Goal: Find specific page/section: Find specific page/section

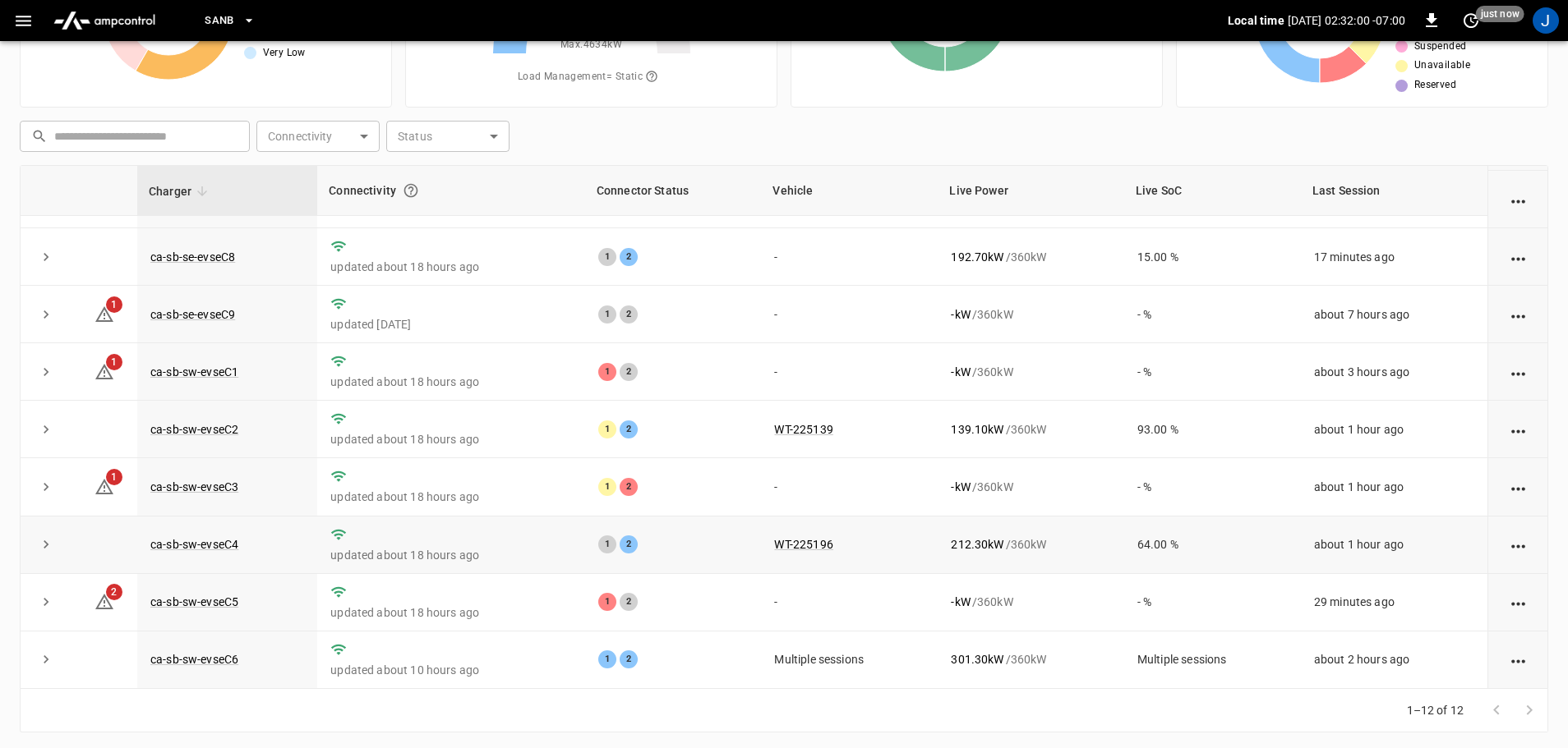
scroll to position [167, 0]
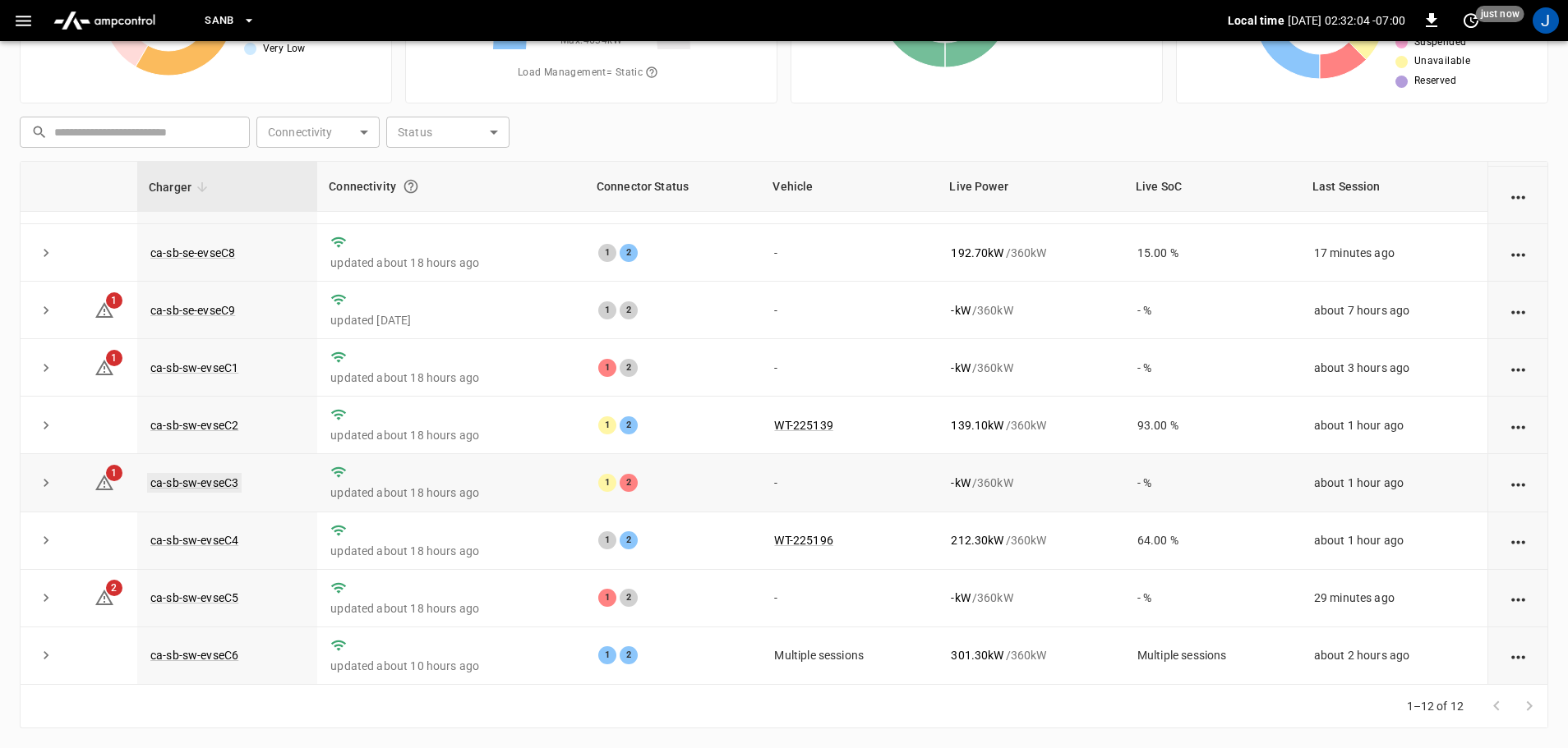
click at [213, 484] on link "ca-sb-sw-evseC3" at bounding box center [194, 483] width 95 height 19
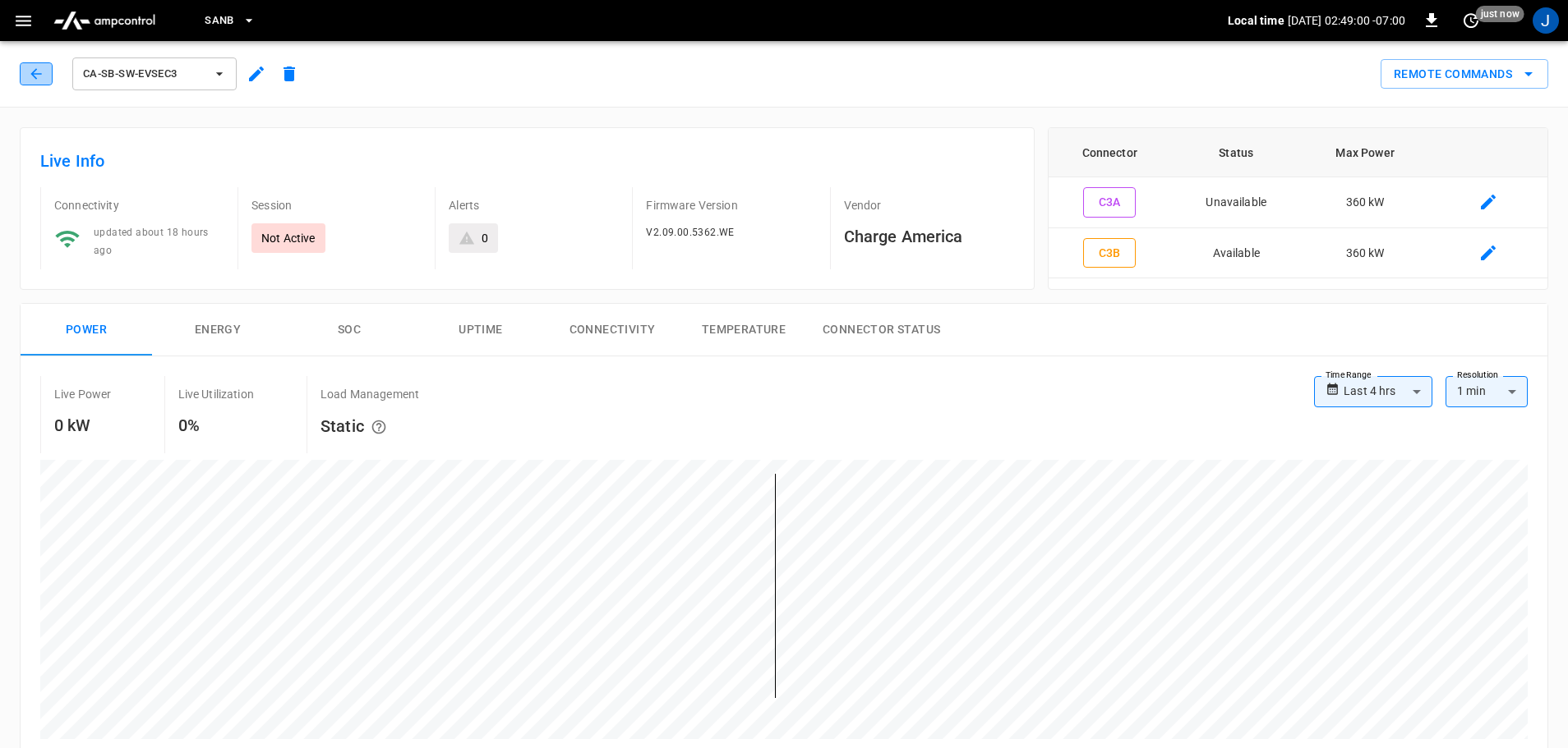
click at [34, 65] on button "button" at bounding box center [36, 74] width 33 height 23
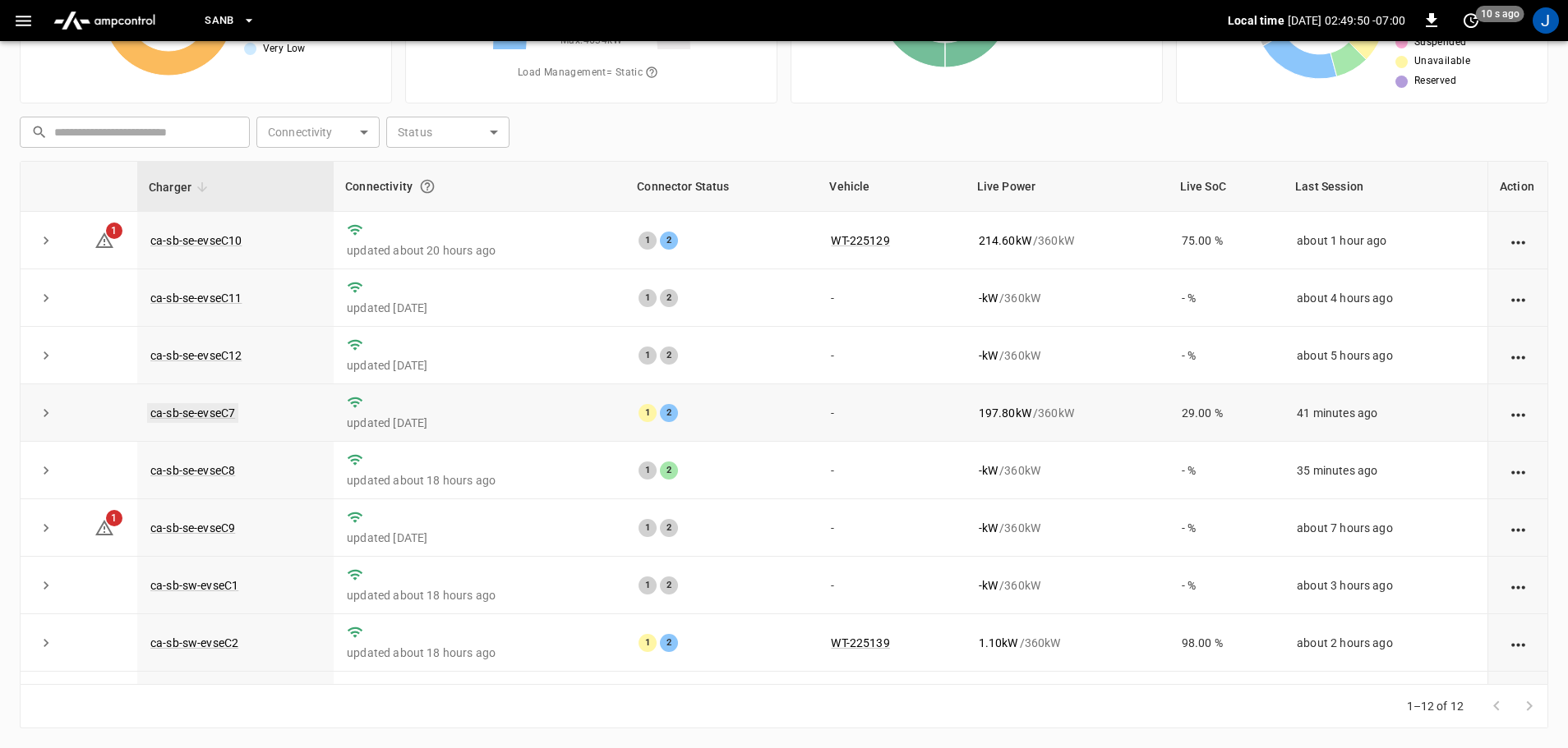
click at [186, 417] on link "ca-sb-se-evseC7" at bounding box center [193, 413] width 92 height 19
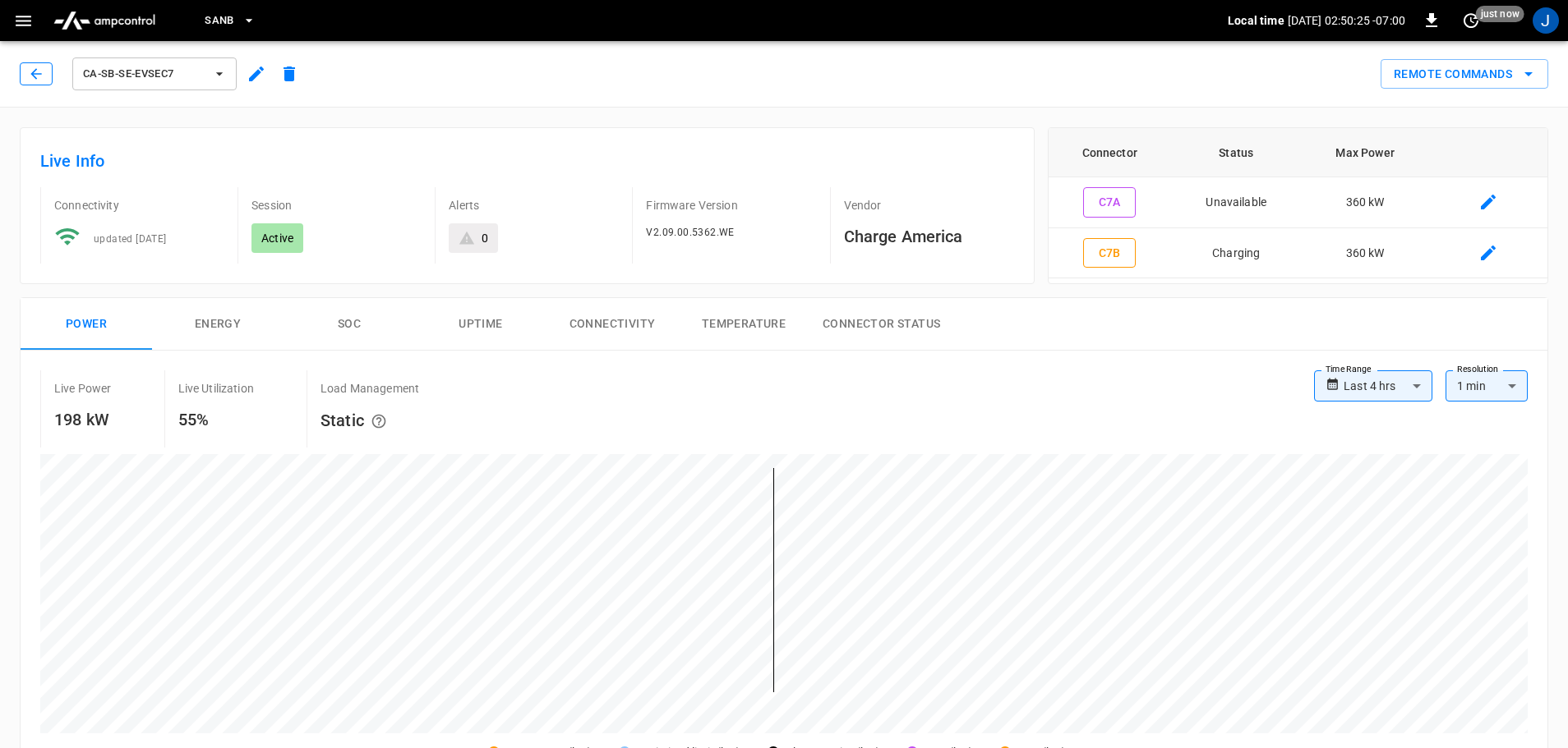
click at [43, 76] on icon "button" at bounding box center [36, 73] width 17 height 17
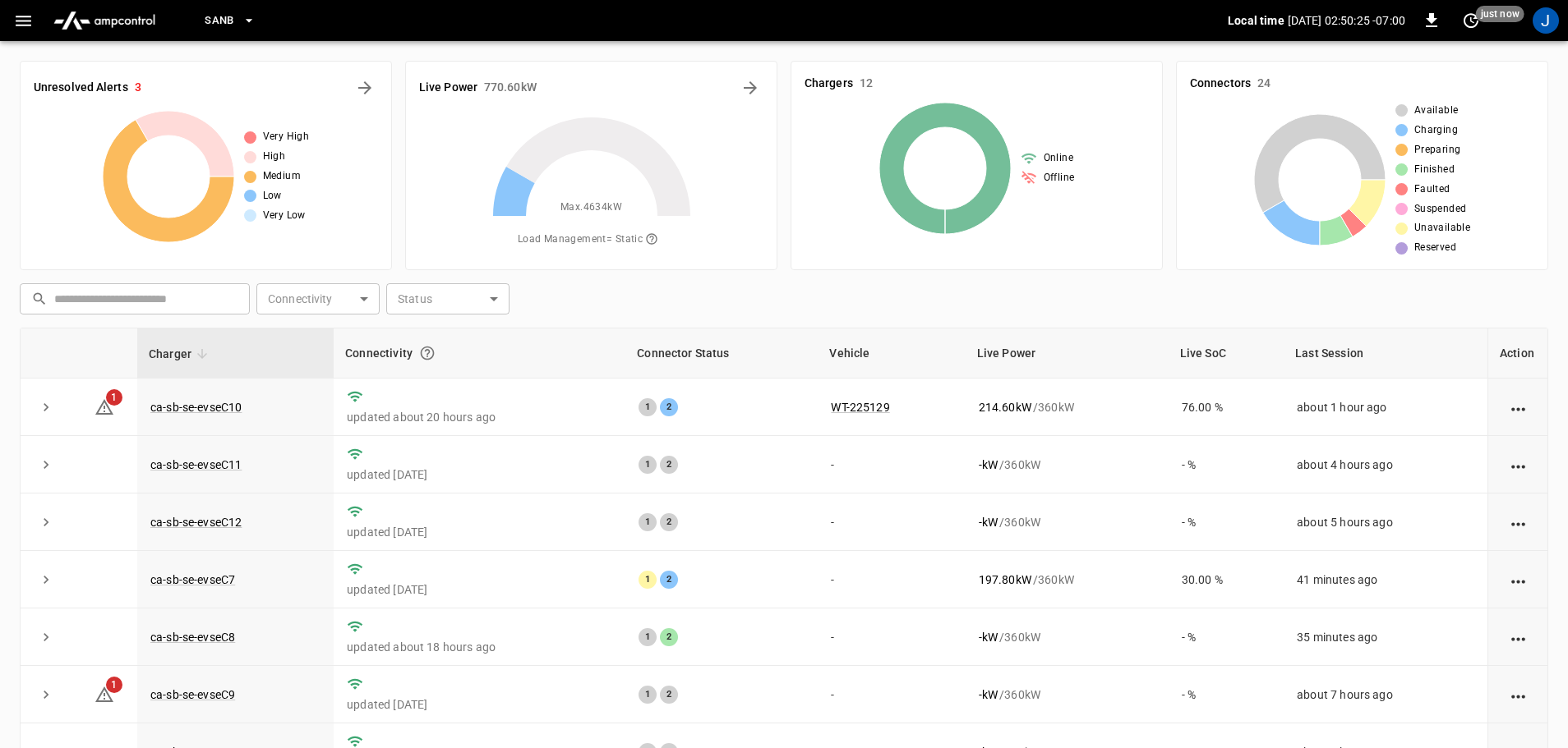
scroll to position [167, 0]
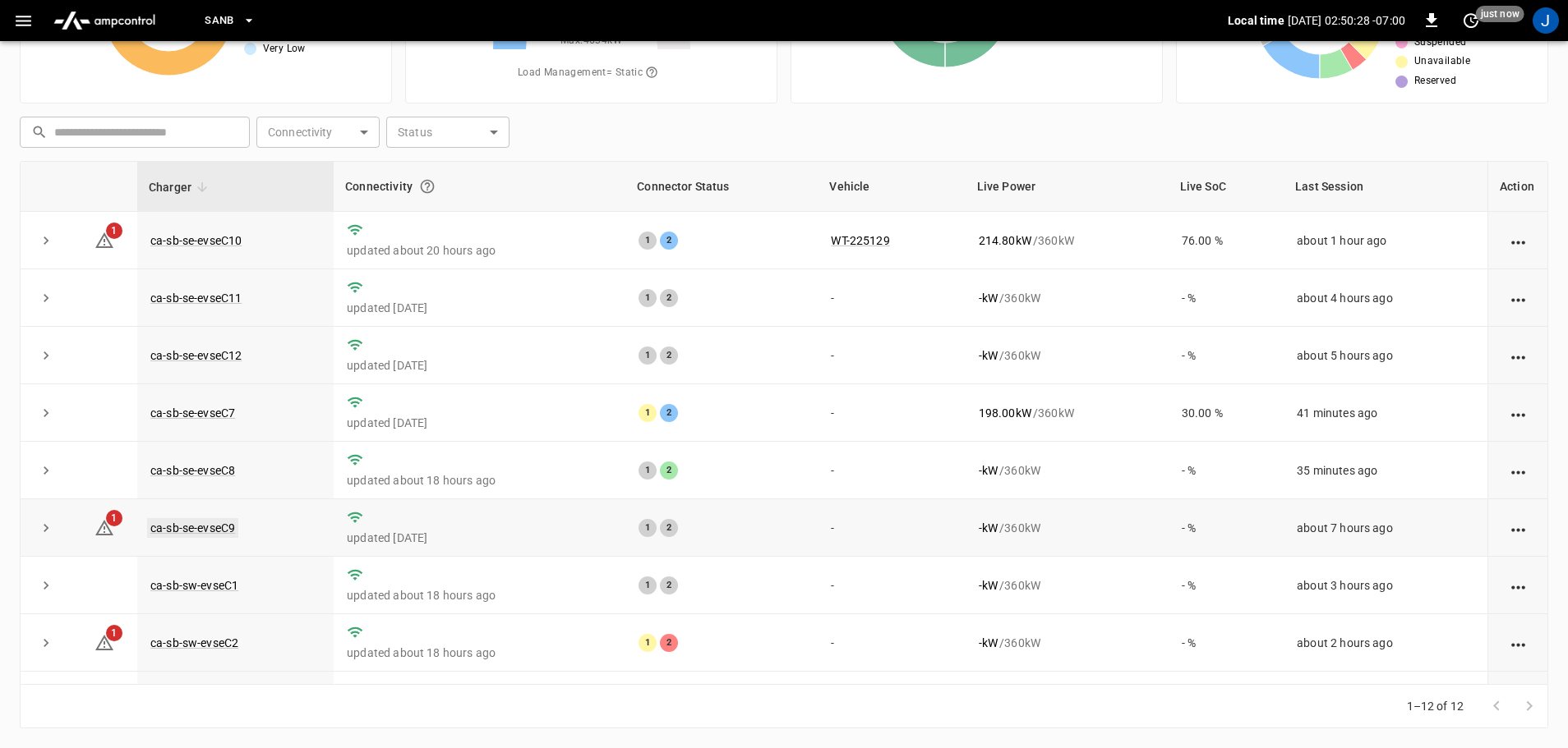
click at [202, 530] on link "ca-sb-se-evseC9" at bounding box center [193, 528] width 92 height 19
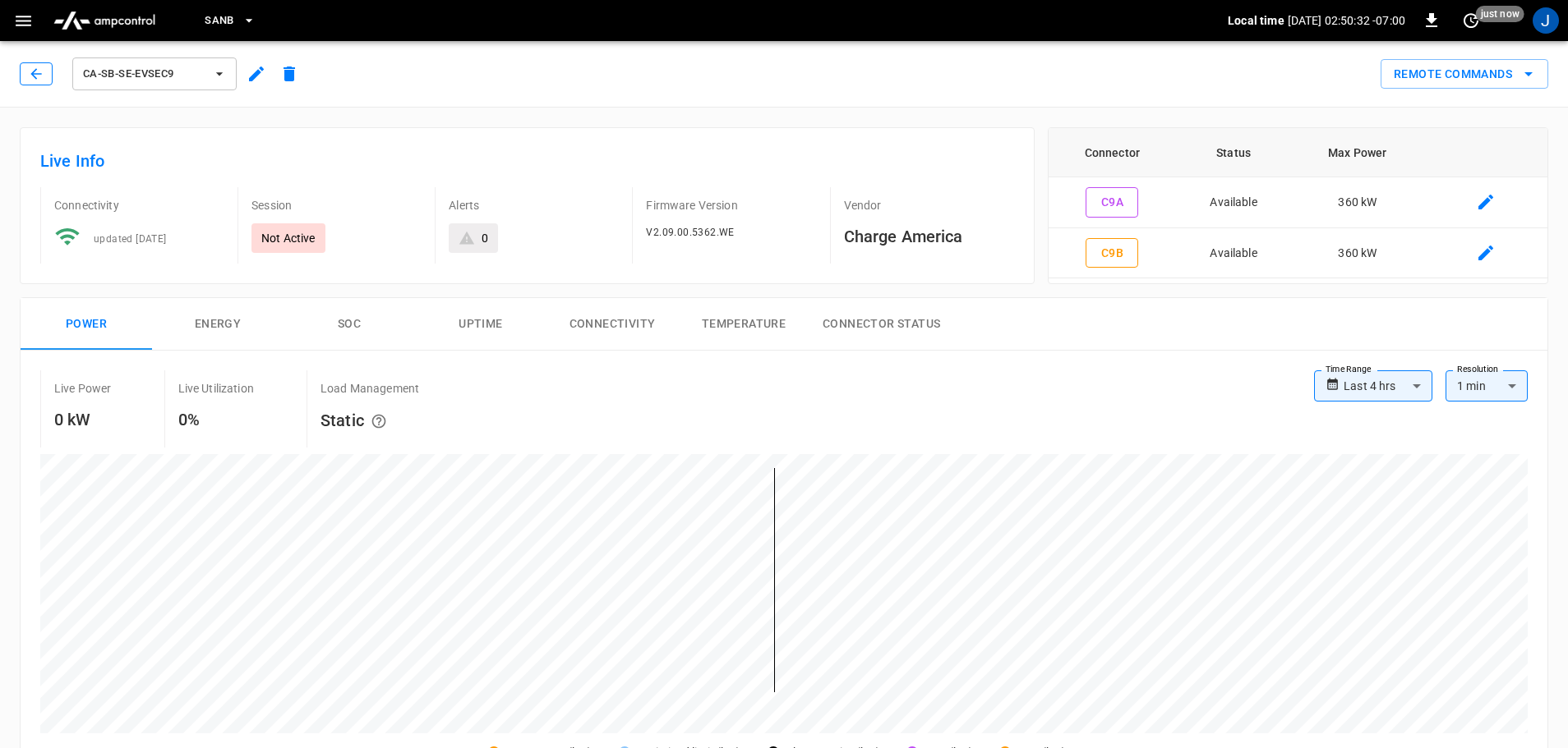
click at [39, 77] on icon "button" at bounding box center [36, 73] width 17 height 17
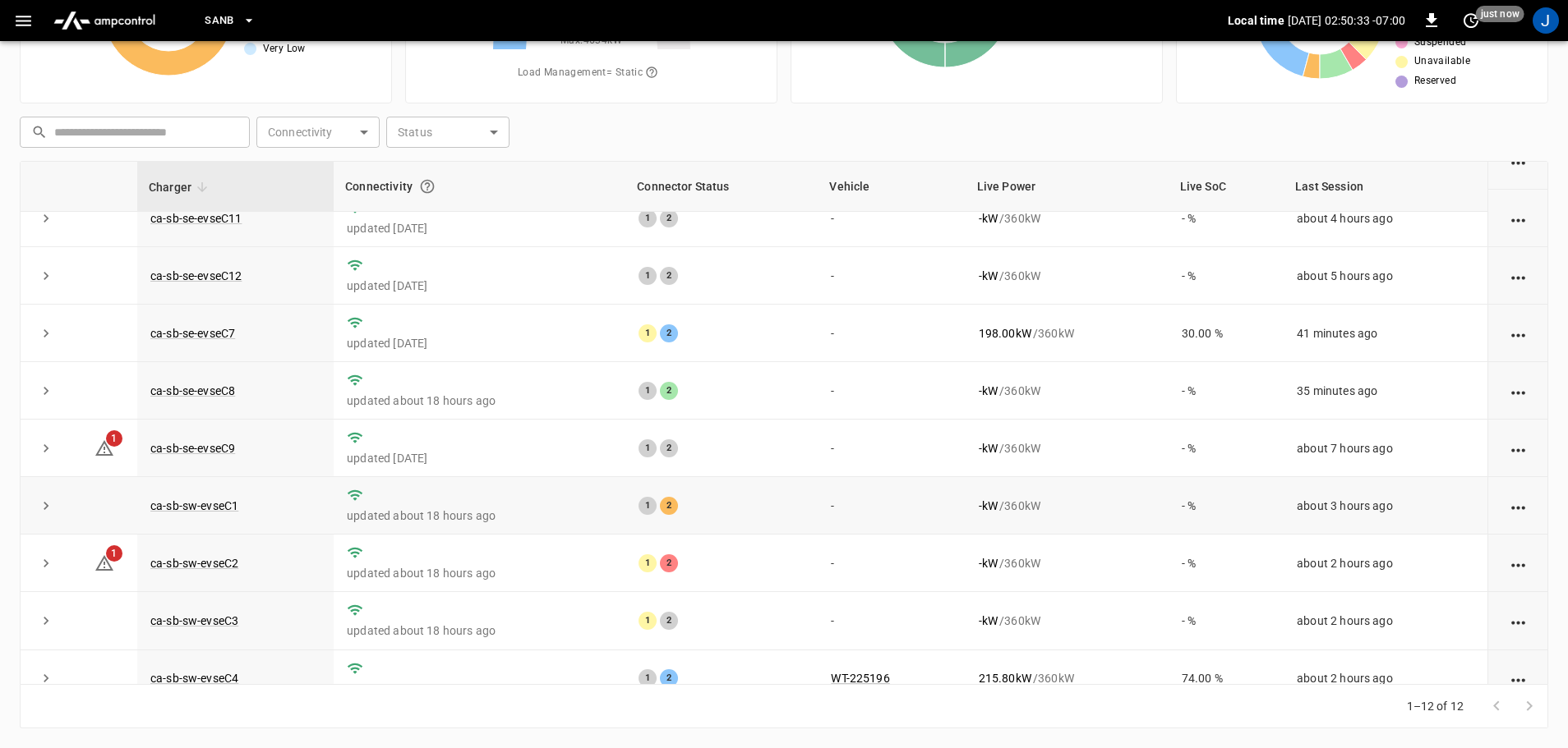
scroll to position [228, 0]
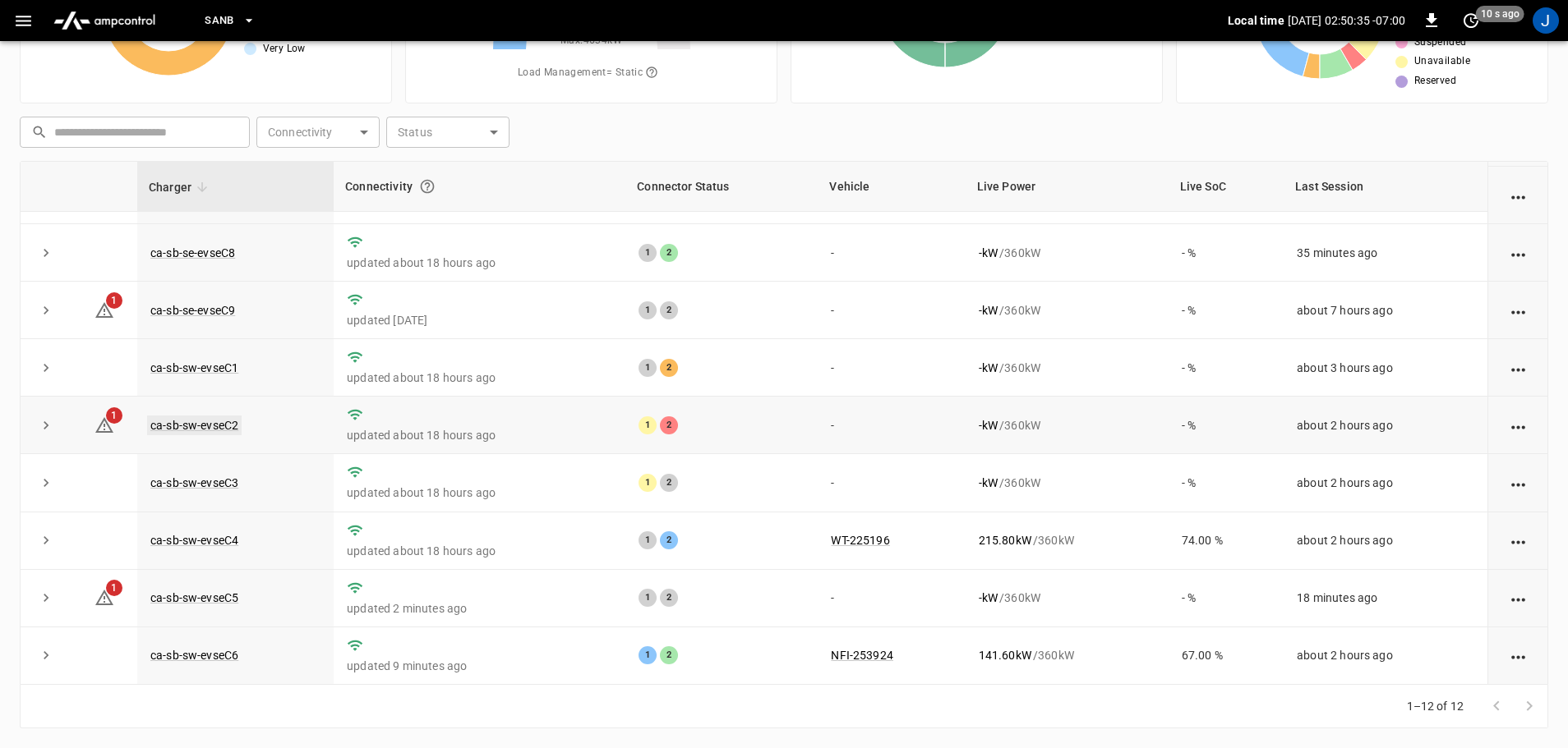
click at [187, 420] on link "ca-sb-sw-evseC2" at bounding box center [194, 426] width 95 height 19
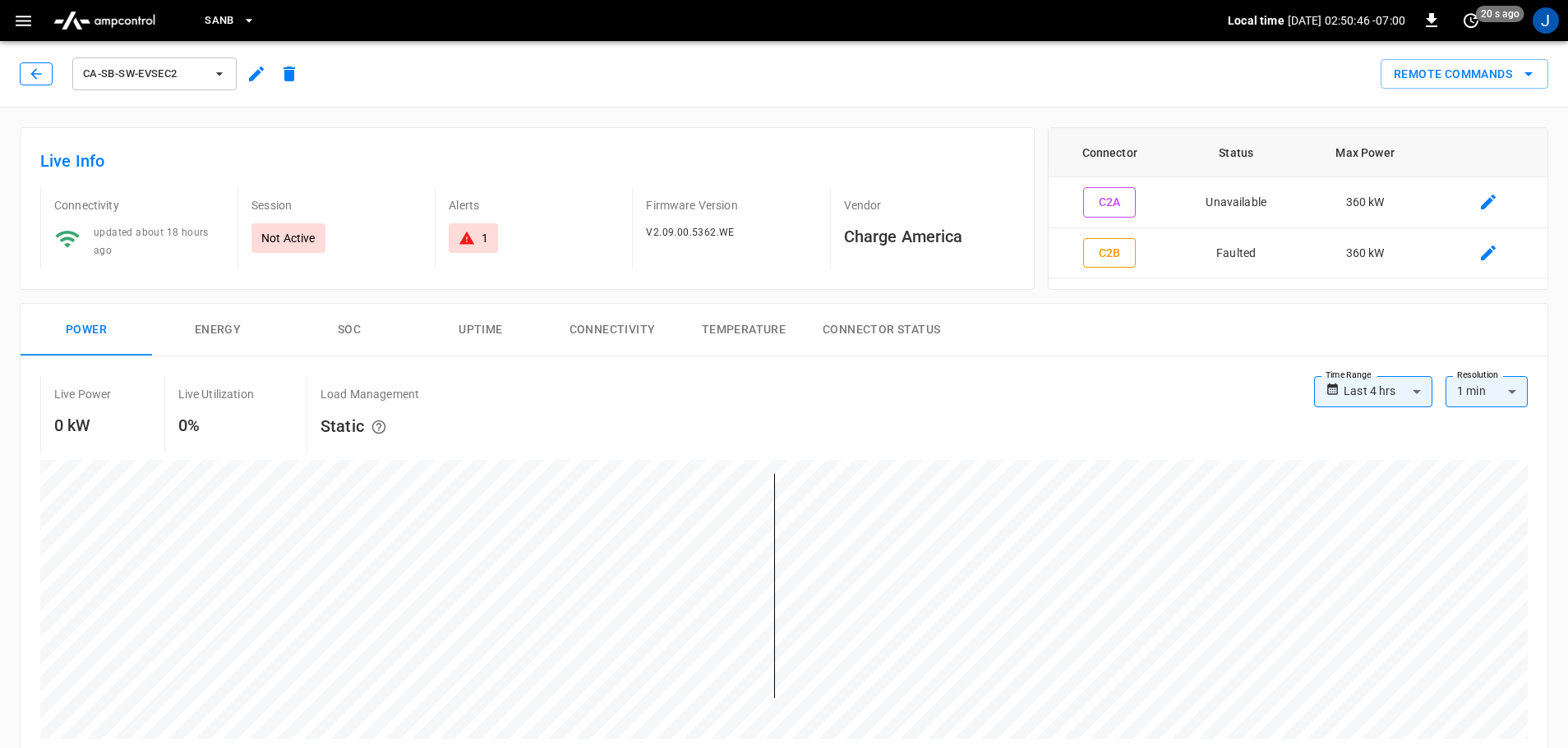
click at [35, 73] on icon "button" at bounding box center [36, 73] width 17 height 17
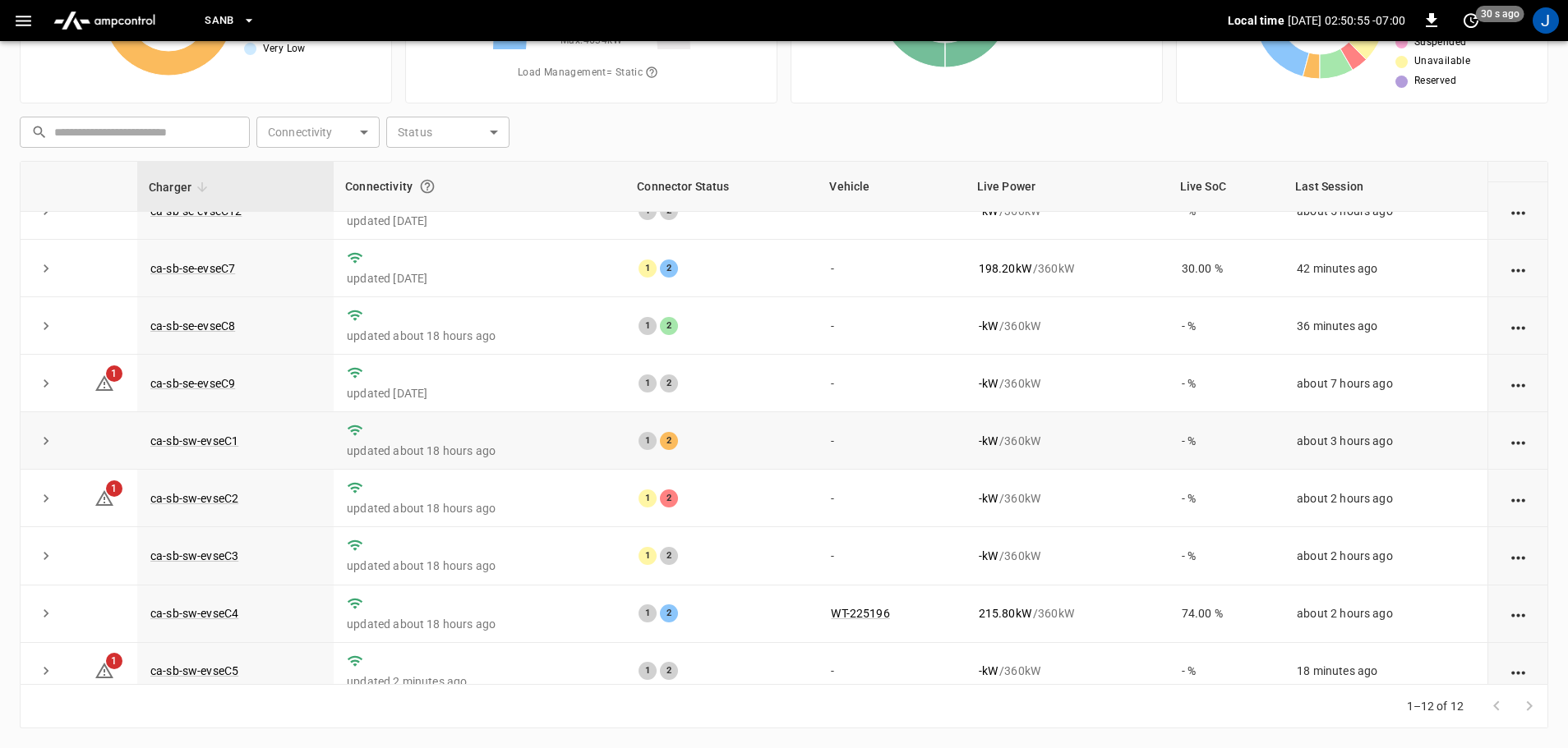
scroll to position [228, 0]
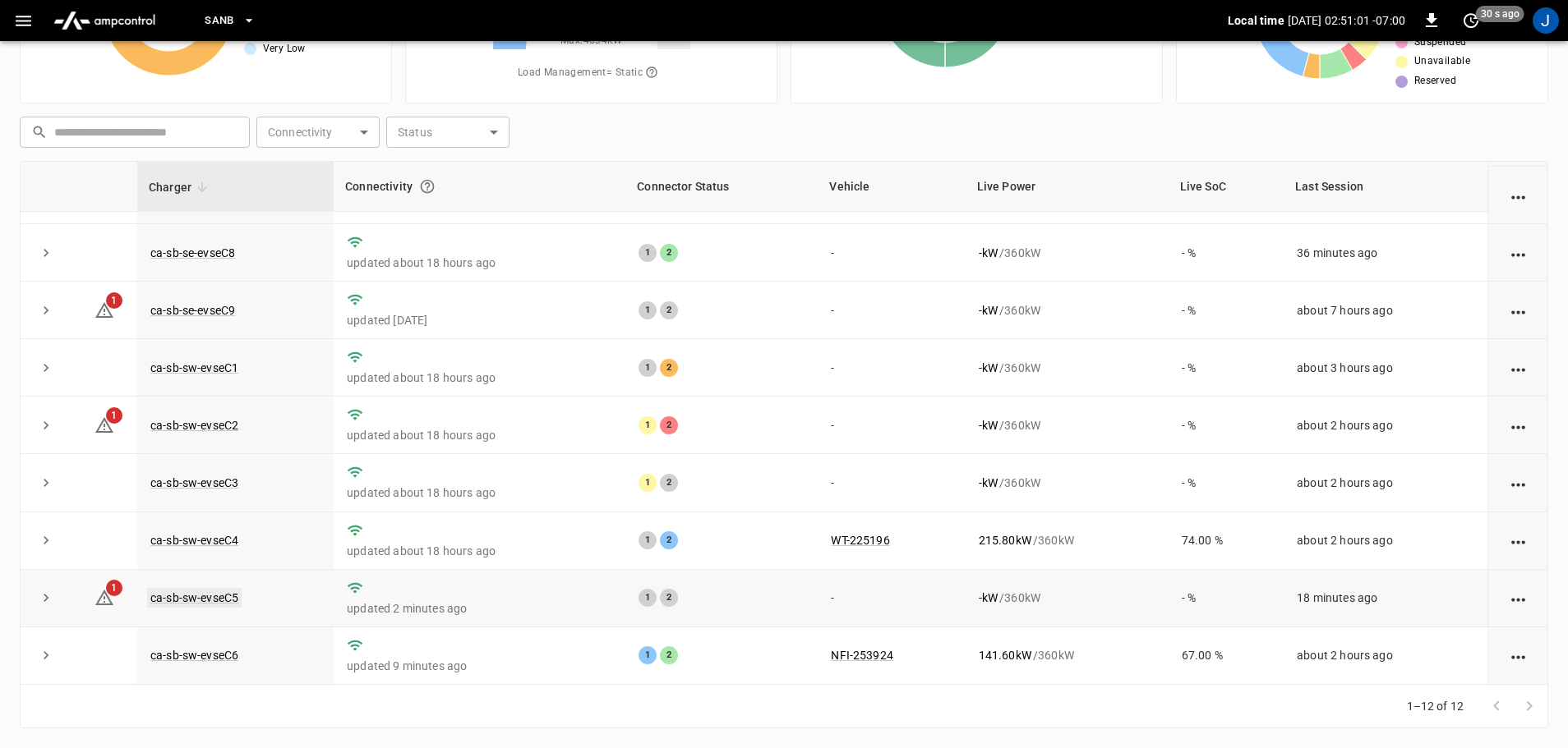
click at [209, 600] on link "ca-sb-sw-evseC5" at bounding box center [194, 598] width 95 height 19
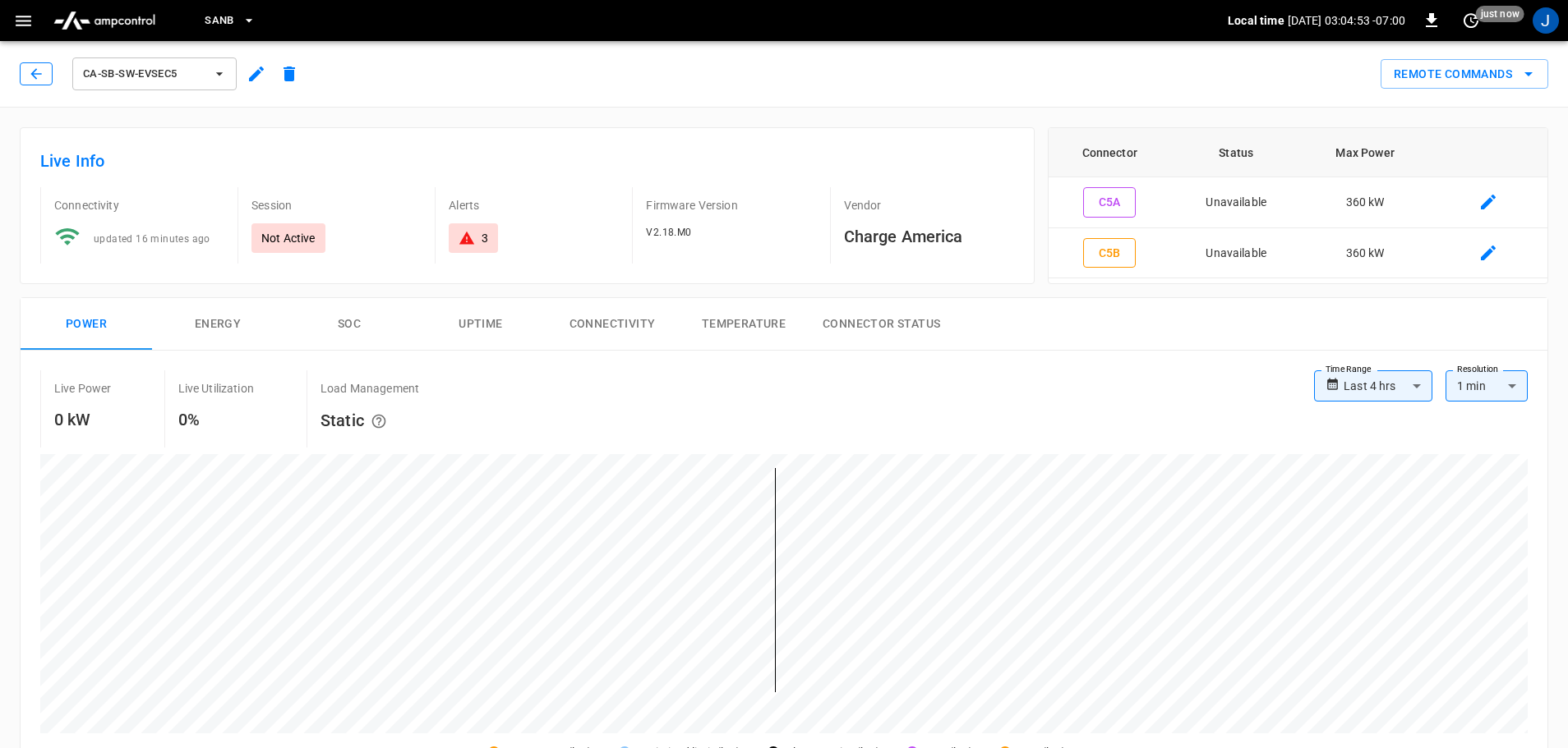
click at [37, 72] on icon "button" at bounding box center [36, 73] width 17 height 17
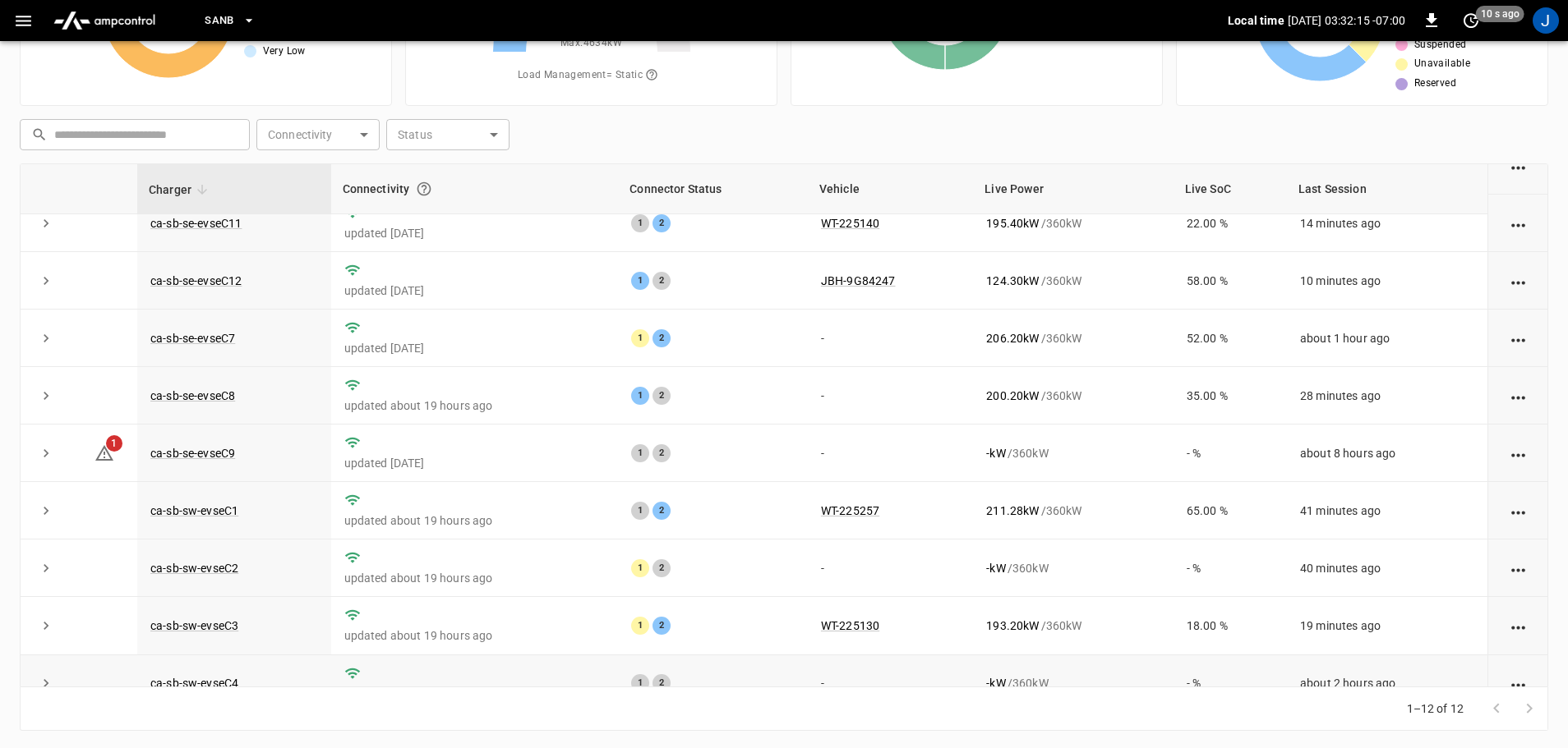
scroll to position [63, 0]
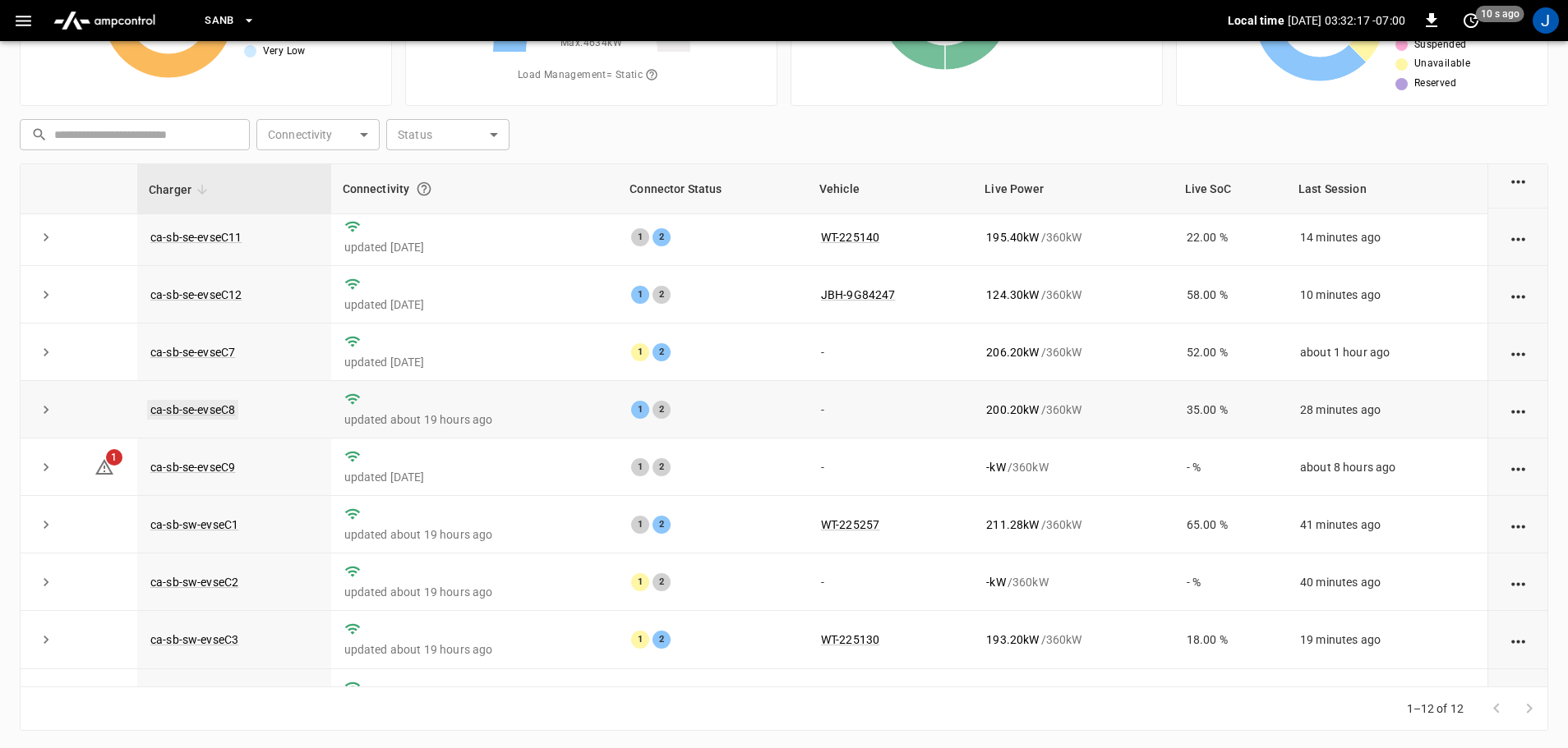
click at [206, 416] on link "ca-sb-se-evseC8" at bounding box center [193, 410] width 92 height 19
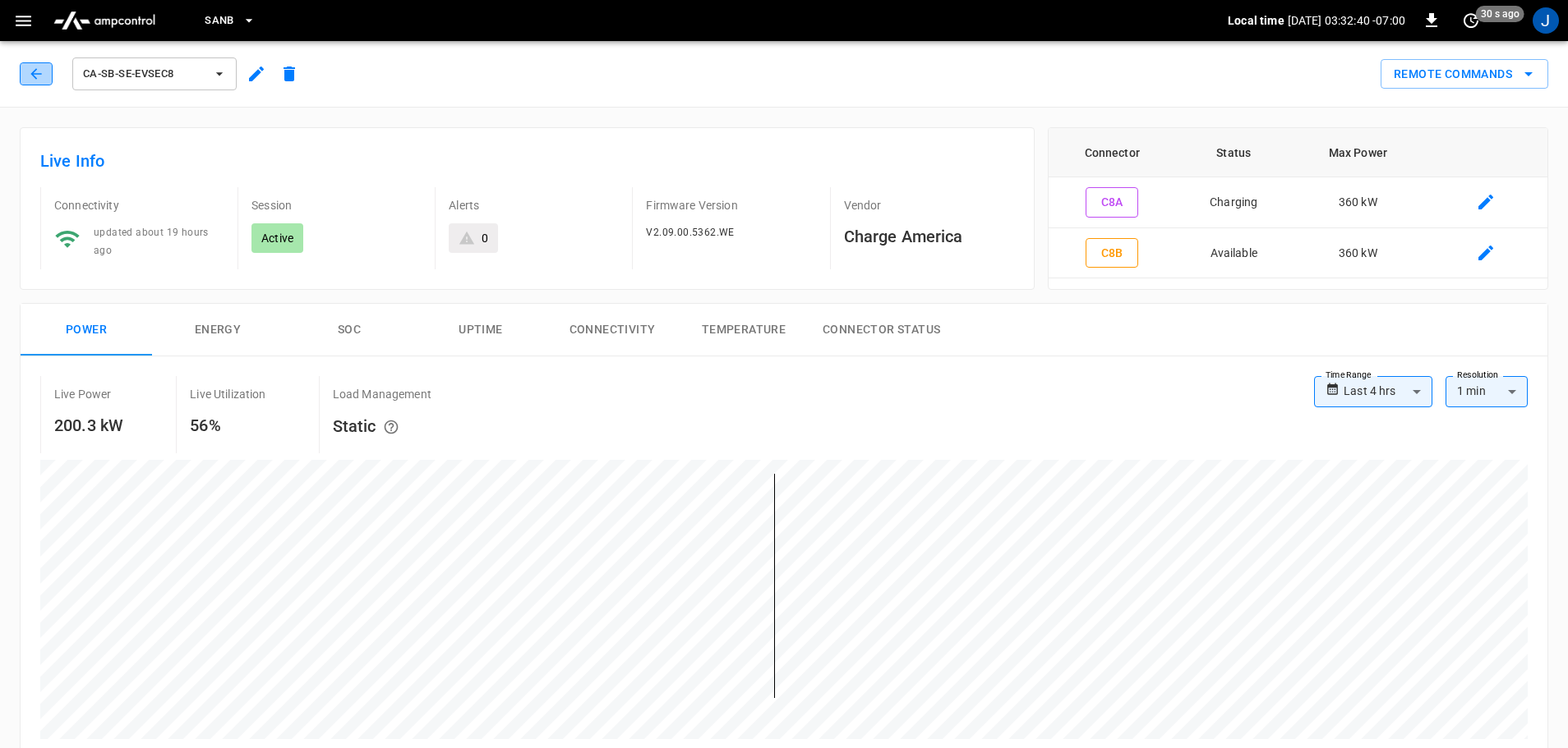
click at [32, 72] on icon "button" at bounding box center [36, 73] width 17 height 17
